Goal: Information Seeking & Learning: Learn about a topic

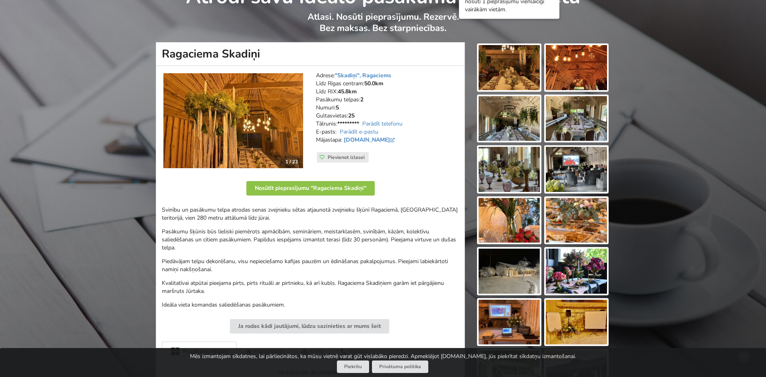
scroll to position [40, 0]
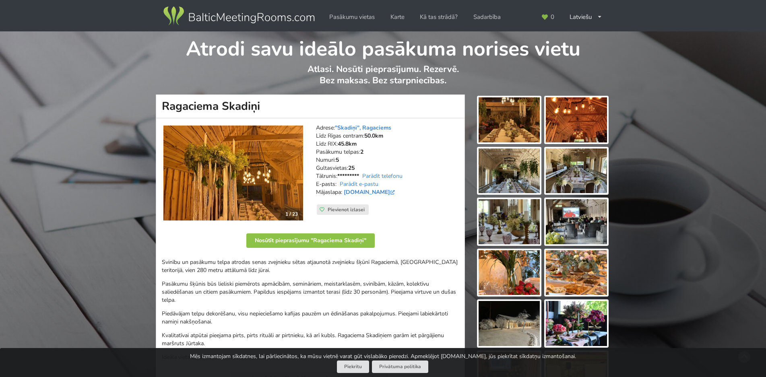
click at [254, 187] on img at bounding box center [233, 173] width 140 height 95
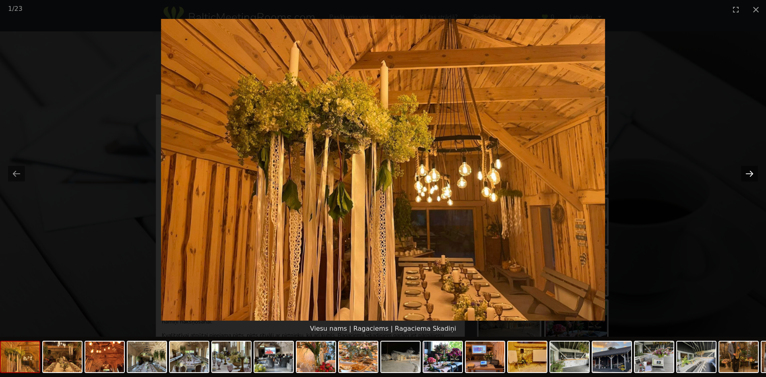
click at [748, 171] on button "Next slide" at bounding box center [749, 174] width 17 height 16
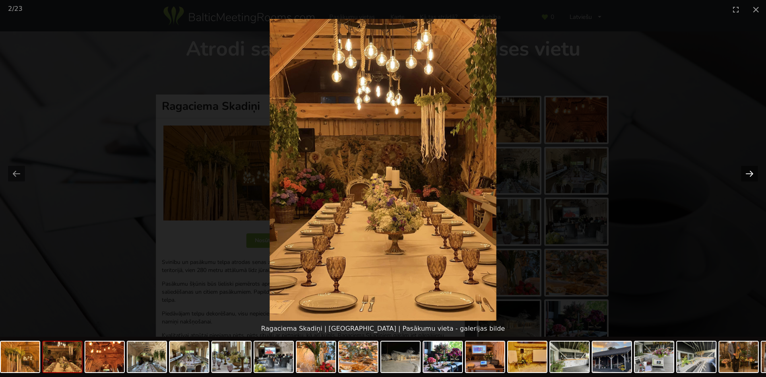
click at [748, 171] on button "Next slide" at bounding box center [749, 174] width 17 height 16
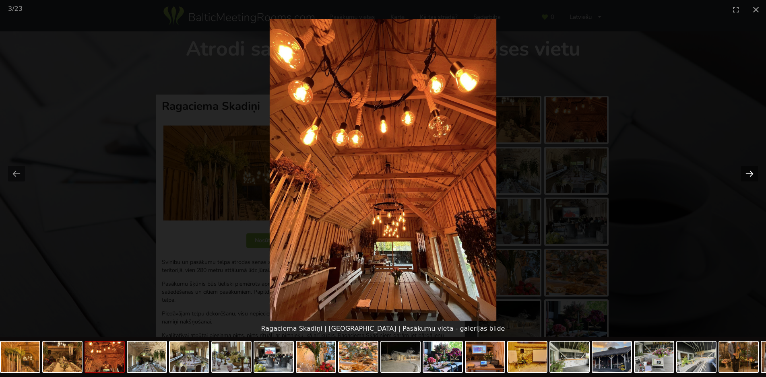
click at [748, 171] on button "Next slide" at bounding box center [749, 174] width 17 height 16
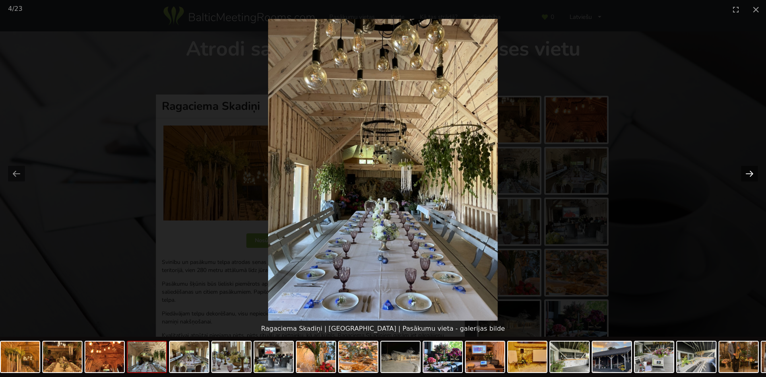
click at [748, 171] on button "Next slide" at bounding box center [749, 174] width 17 height 16
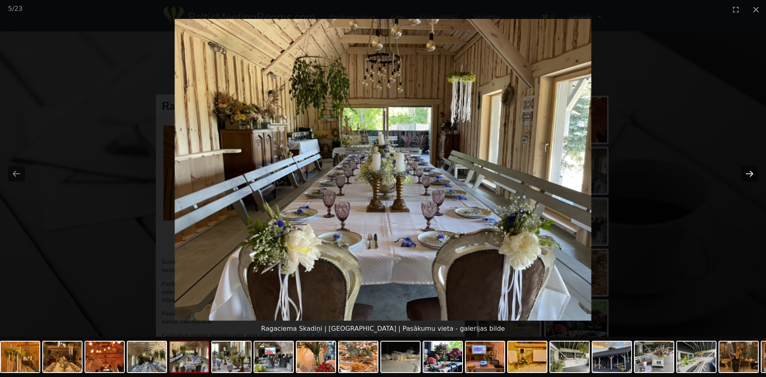
click at [748, 171] on button "Next slide" at bounding box center [749, 174] width 17 height 16
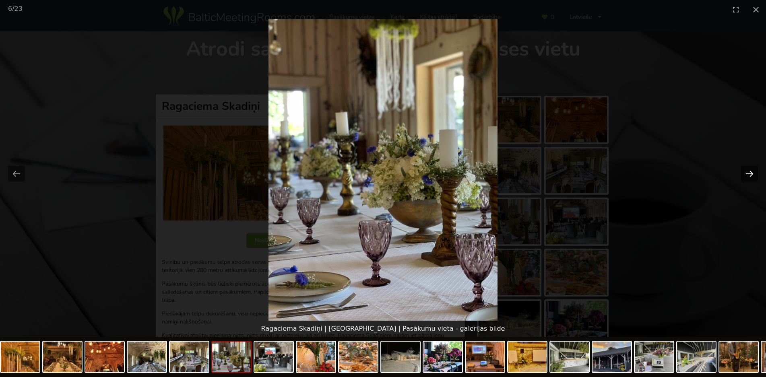
click at [748, 171] on button "Next slide" at bounding box center [749, 174] width 17 height 16
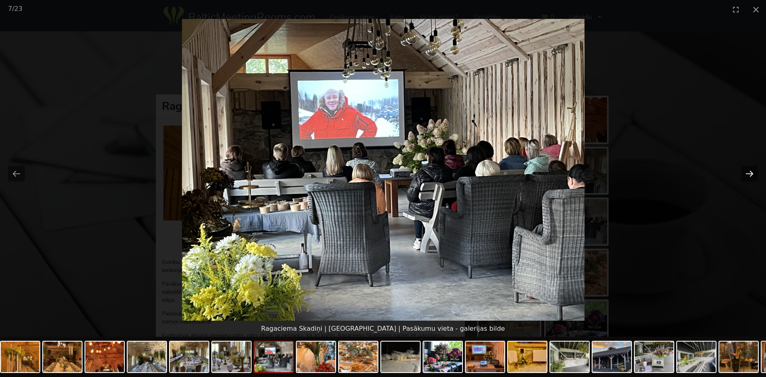
click at [748, 171] on button "Next slide" at bounding box center [749, 174] width 17 height 16
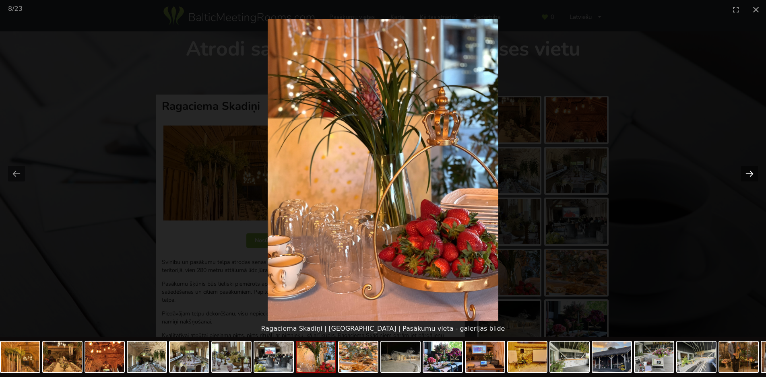
click at [748, 171] on button "Next slide" at bounding box center [749, 174] width 17 height 16
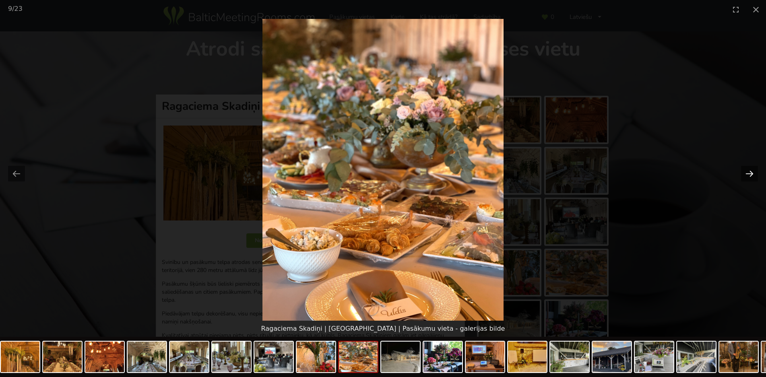
click at [748, 171] on button "Next slide" at bounding box center [749, 174] width 17 height 16
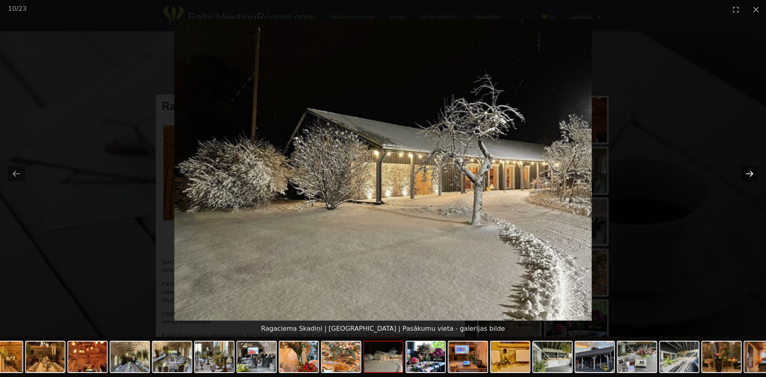
click at [748, 171] on button "Next slide" at bounding box center [749, 174] width 17 height 16
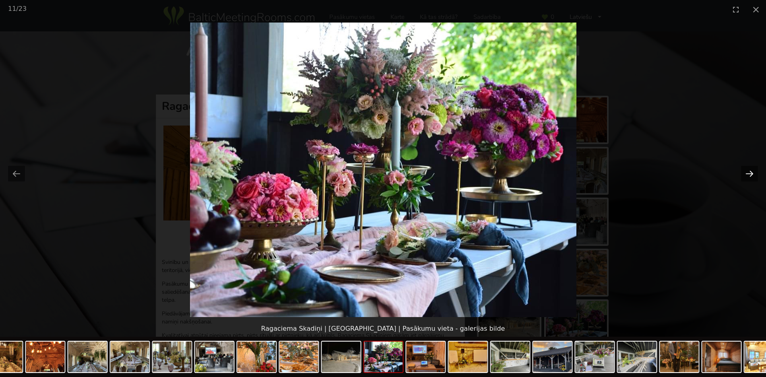
click at [748, 171] on button "Next slide" at bounding box center [749, 174] width 17 height 16
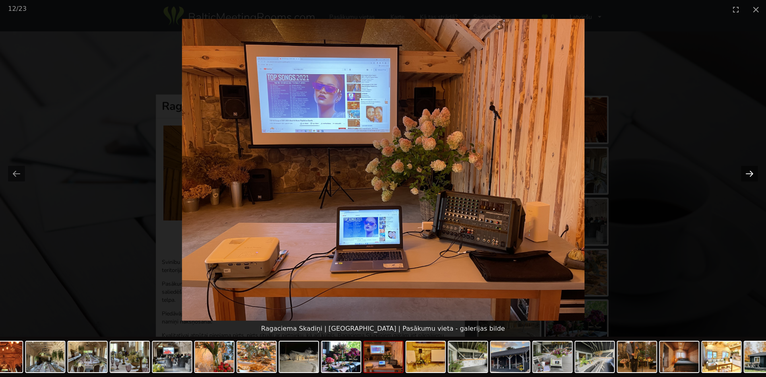
click at [748, 171] on button "Next slide" at bounding box center [749, 174] width 17 height 16
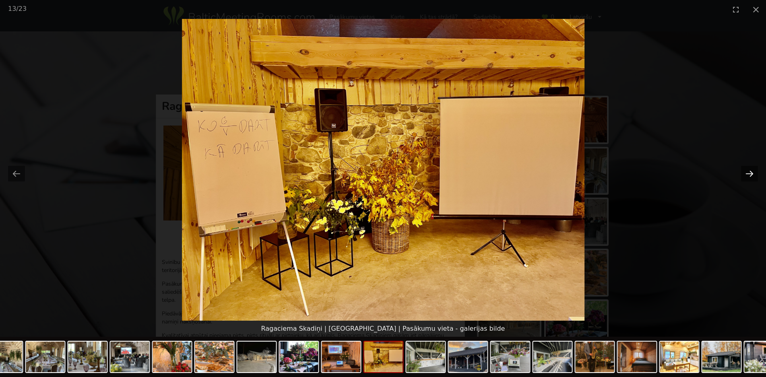
click at [748, 171] on button "Next slide" at bounding box center [749, 174] width 17 height 16
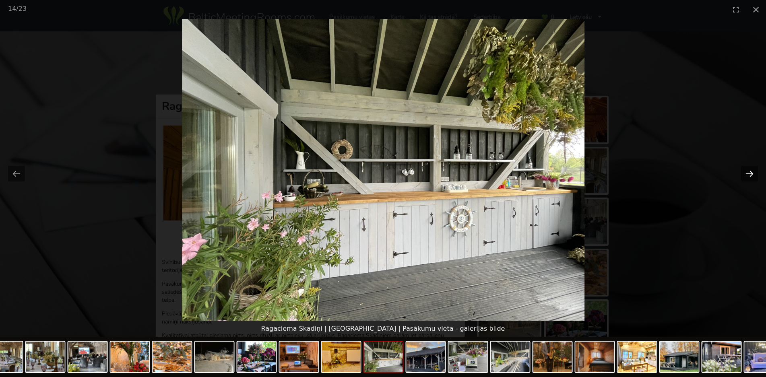
click at [748, 171] on button "Next slide" at bounding box center [749, 174] width 17 height 16
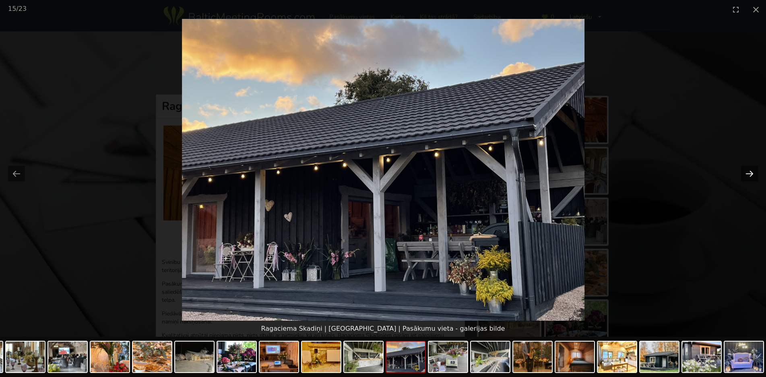
click at [748, 171] on button "Next slide" at bounding box center [749, 174] width 17 height 16
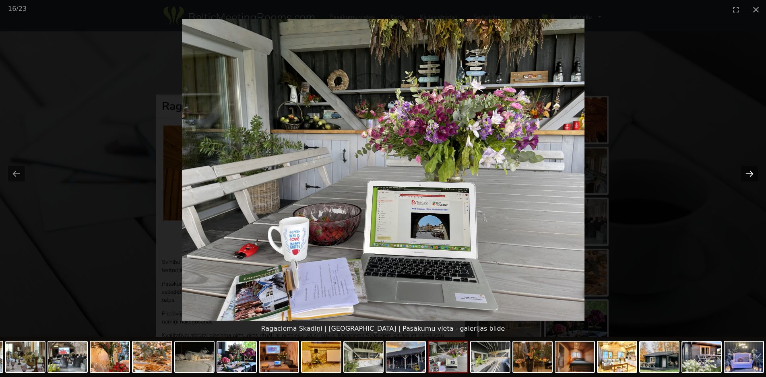
click at [748, 171] on button "Next slide" at bounding box center [749, 174] width 17 height 16
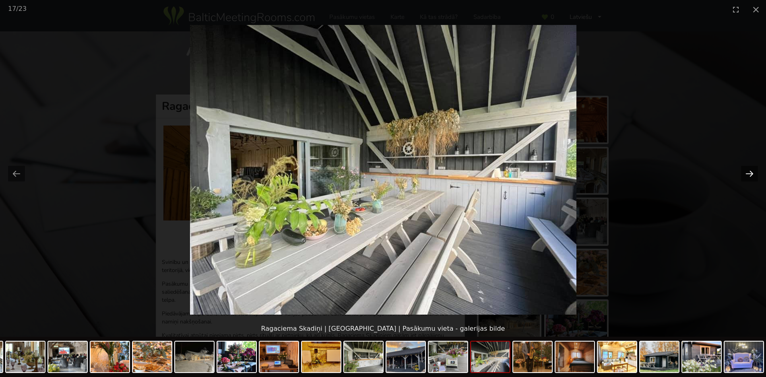
click at [748, 170] on button "Next slide" at bounding box center [749, 174] width 17 height 16
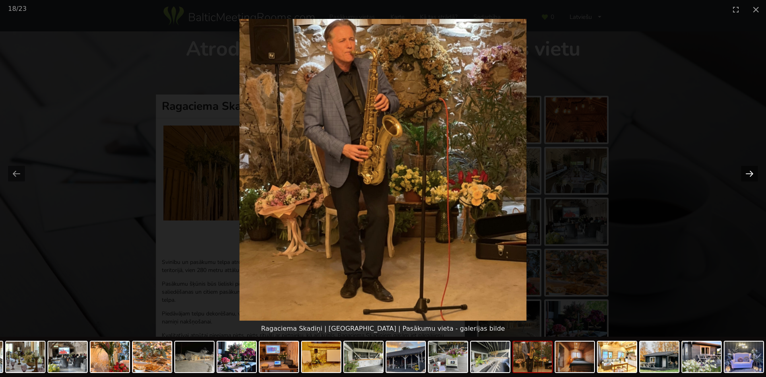
click at [748, 170] on button "Next slide" at bounding box center [749, 174] width 17 height 16
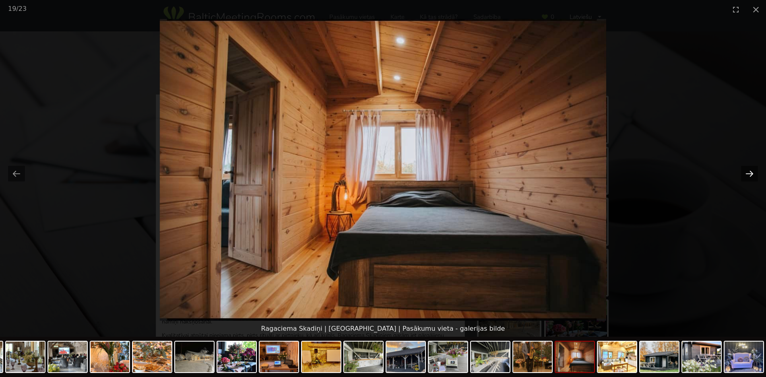
click at [748, 170] on button "Next slide" at bounding box center [749, 174] width 17 height 16
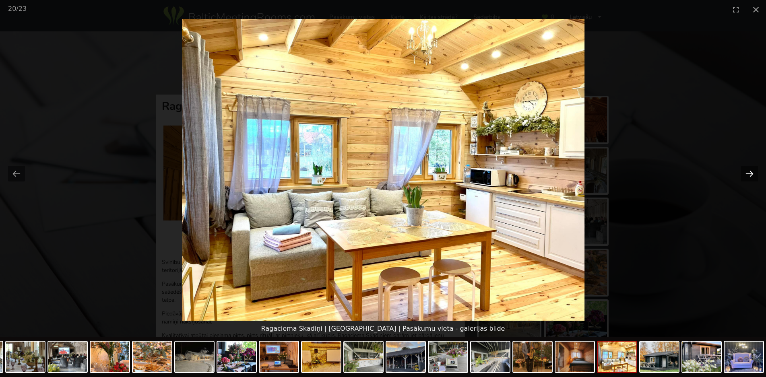
click at [748, 169] on button "Next slide" at bounding box center [749, 174] width 17 height 16
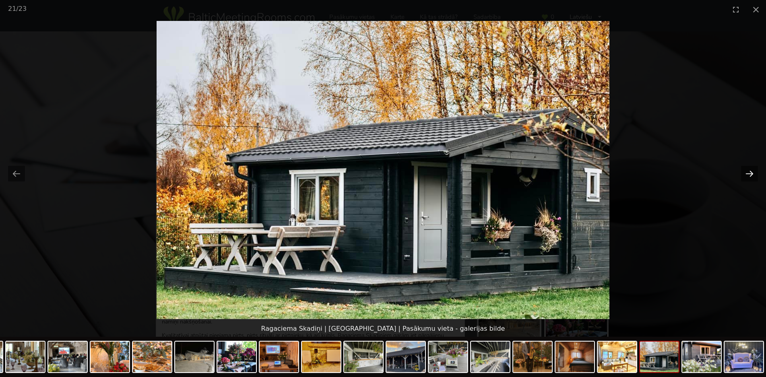
click at [748, 169] on button "Next slide" at bounding box center [749, 174] width 17 height 16
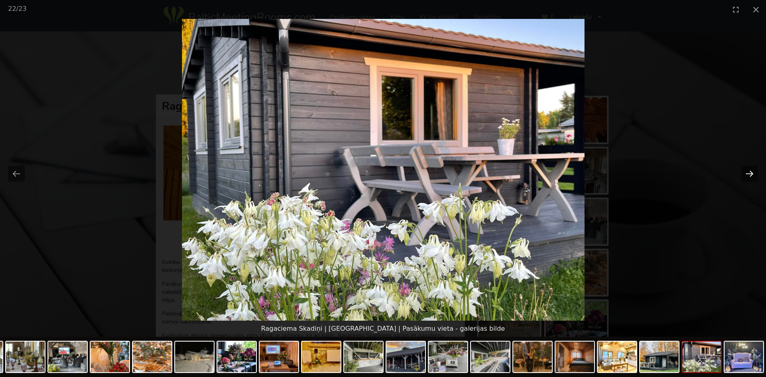
click at [748, 169] on button "Next slide" at bounding box center [749, 174] width 17 height 16
